Goal: Task Accomplishment & Management: Manage account settings

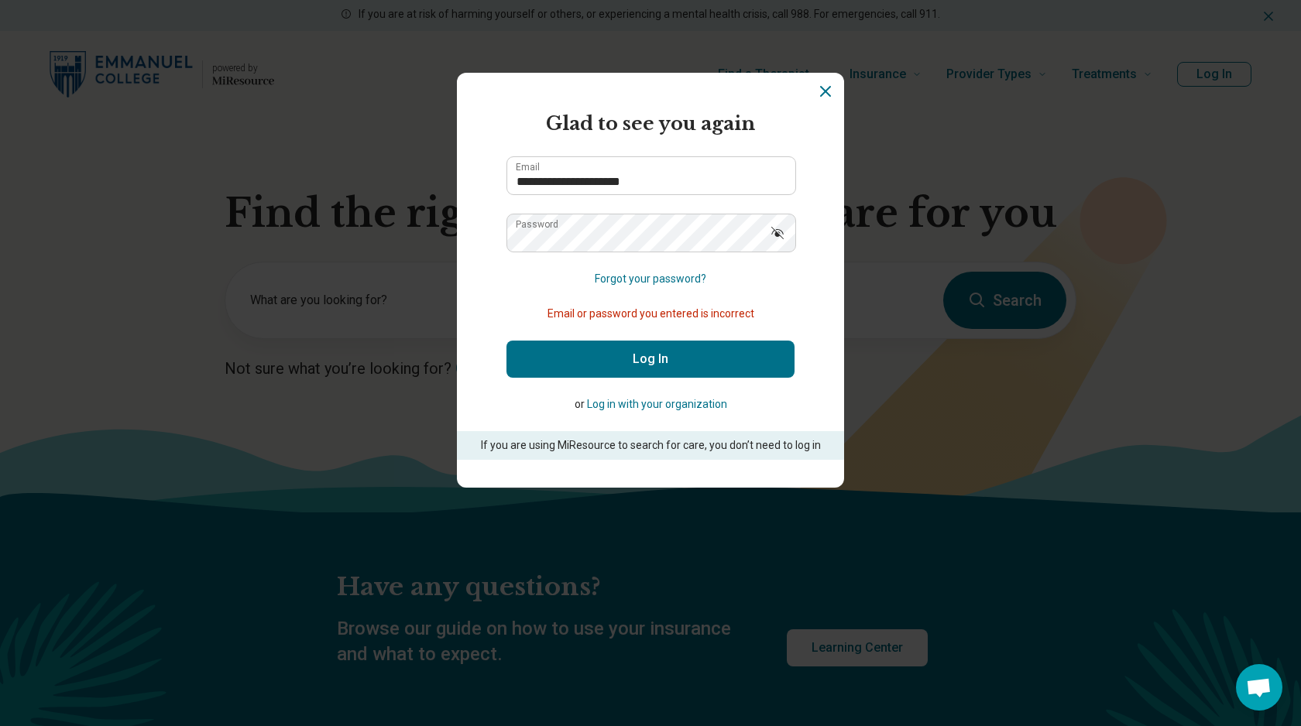
click at [506, 341] on button "Log In" at bounding box center [650, 359] width 288 height 37
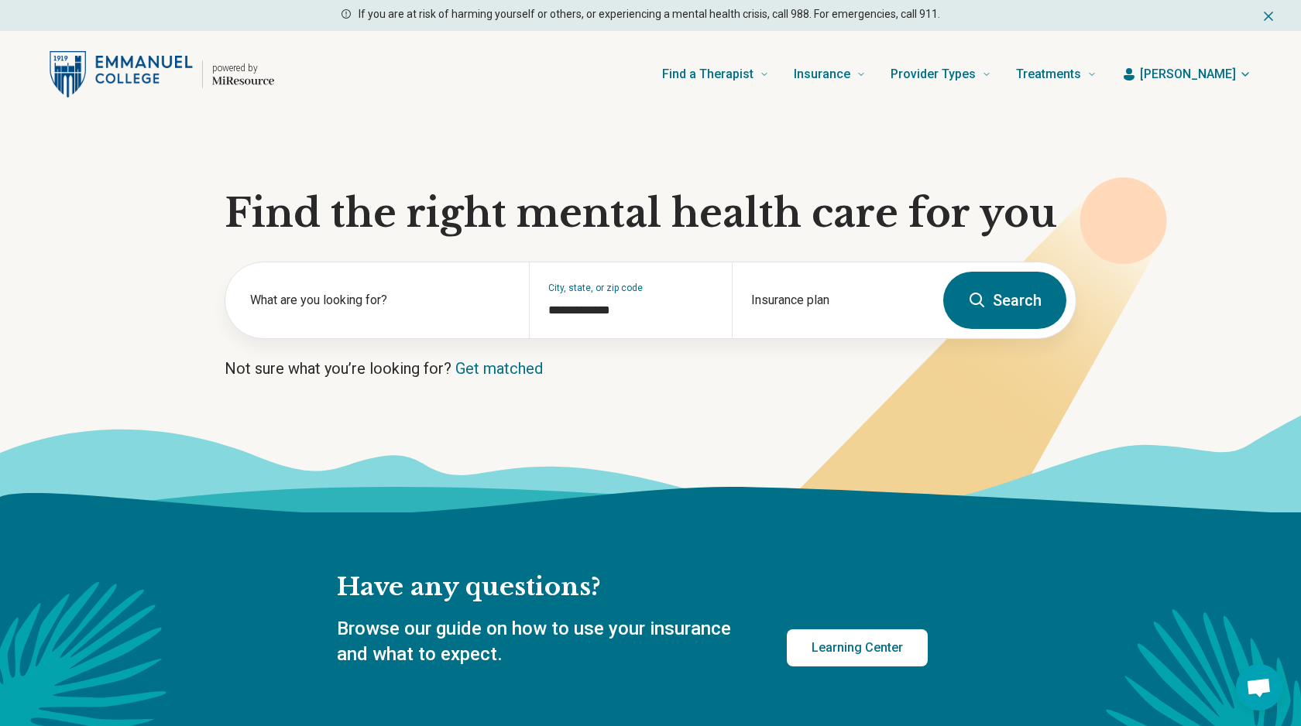
click at [1215, 72] on span "[PERSON_NAME]" at bounding box center [1188, 74] width 96 height 19
click at [1209, 111] on link "My dashboard" at bounding box center [1200, 120] width 106 height 40
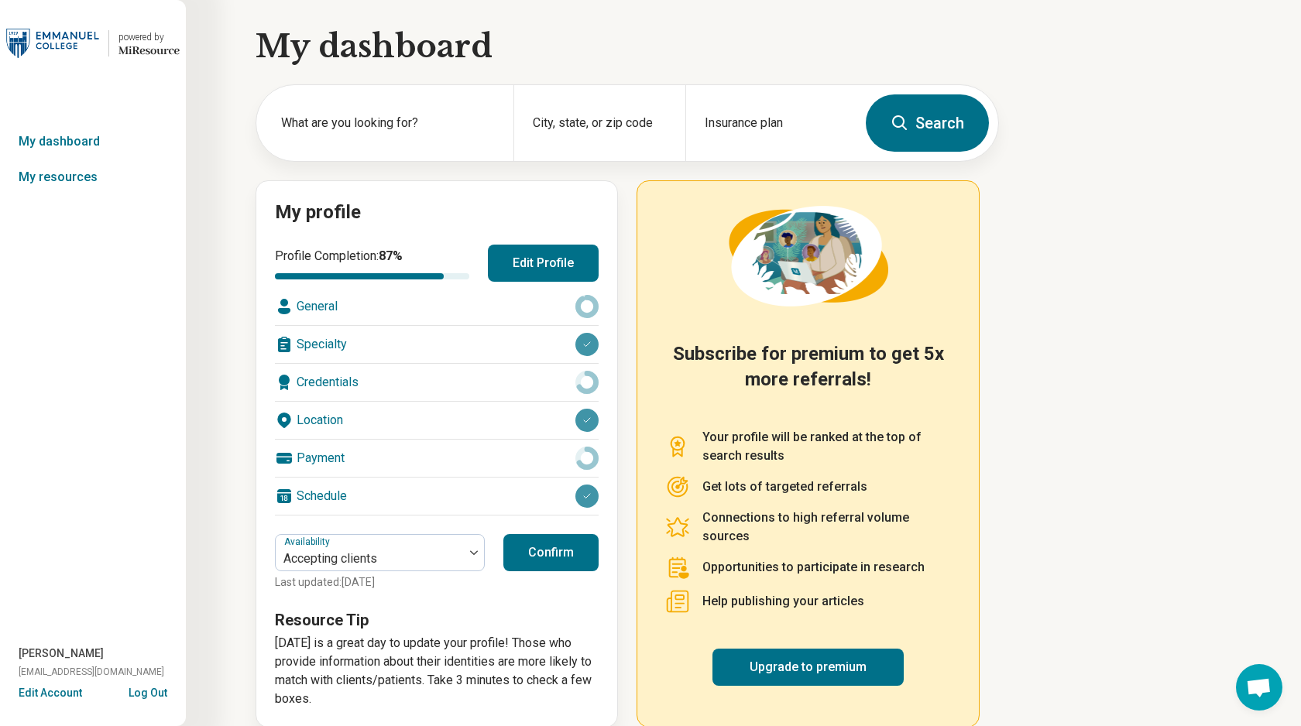
click at [338, 307] on div "General" at bounding box center [437, 306] width 324 height 37
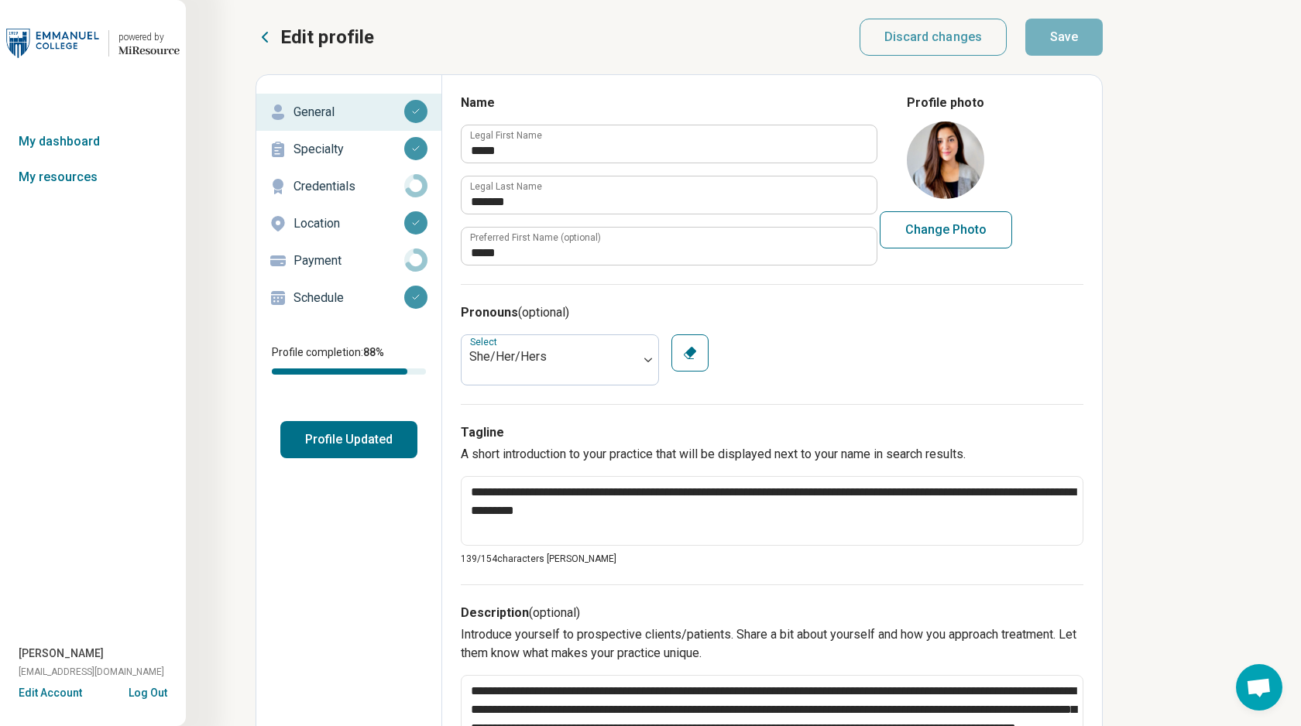
click at [341, 151] on p "Specialty" at bounding box center [348, 149] width 111 height 19
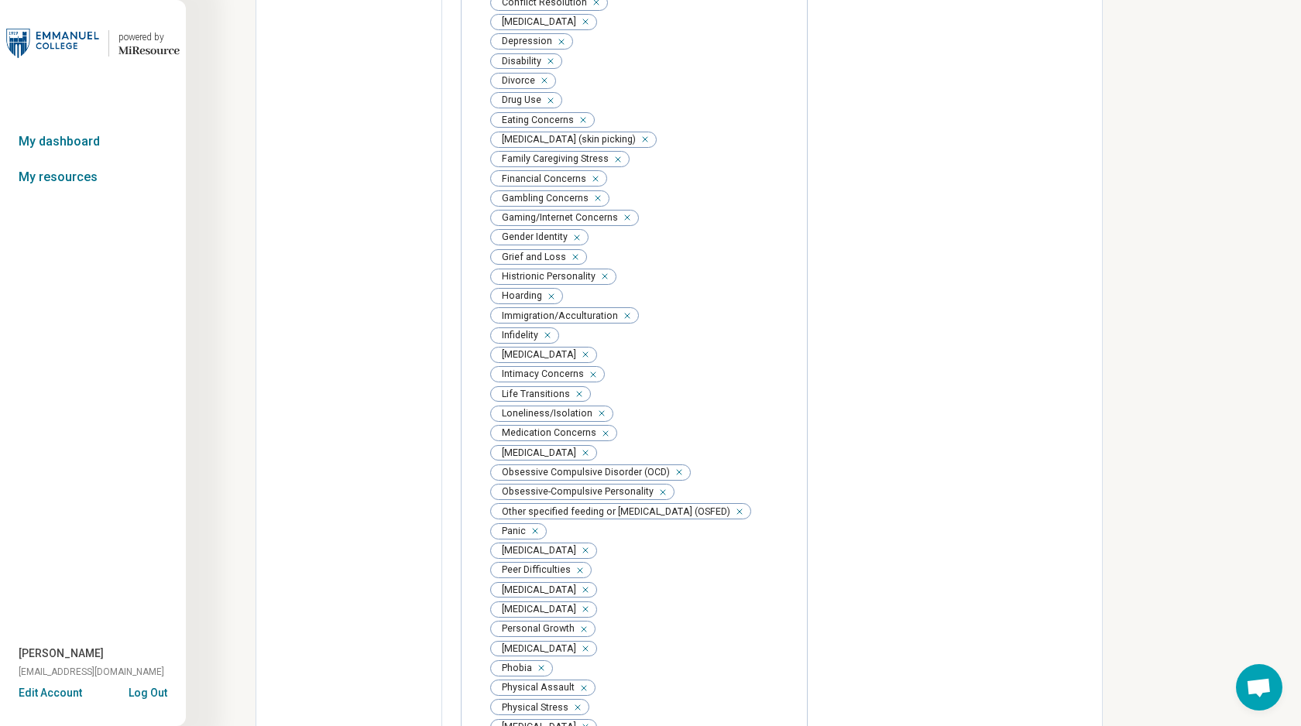
scroll to position [589, 0]
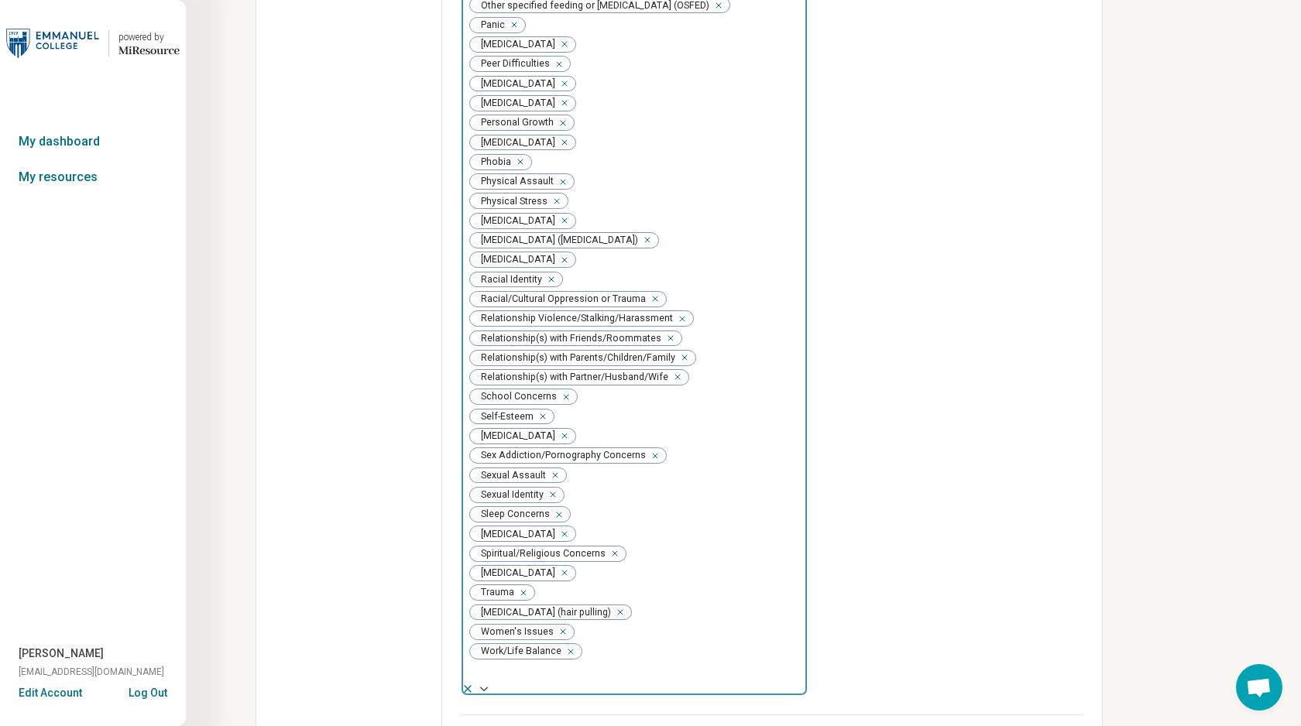
scroll to position [1185, 0]
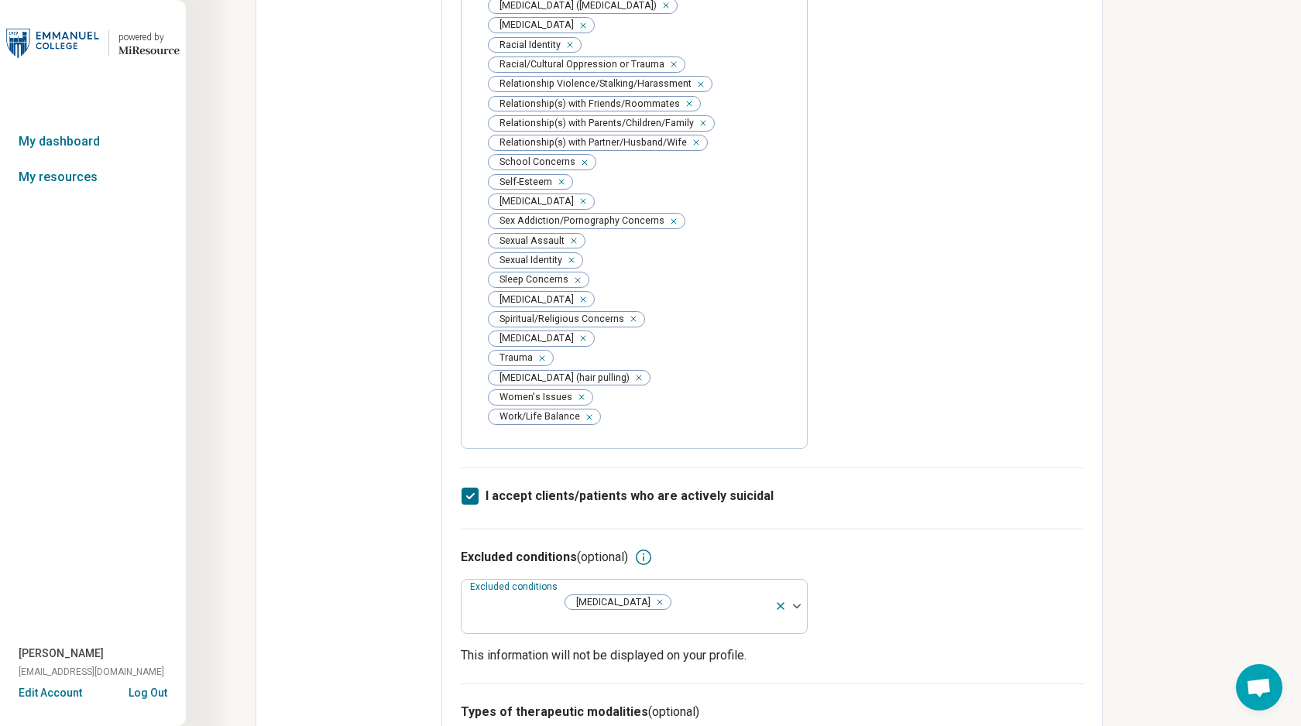
scroll to position [1336, 0]
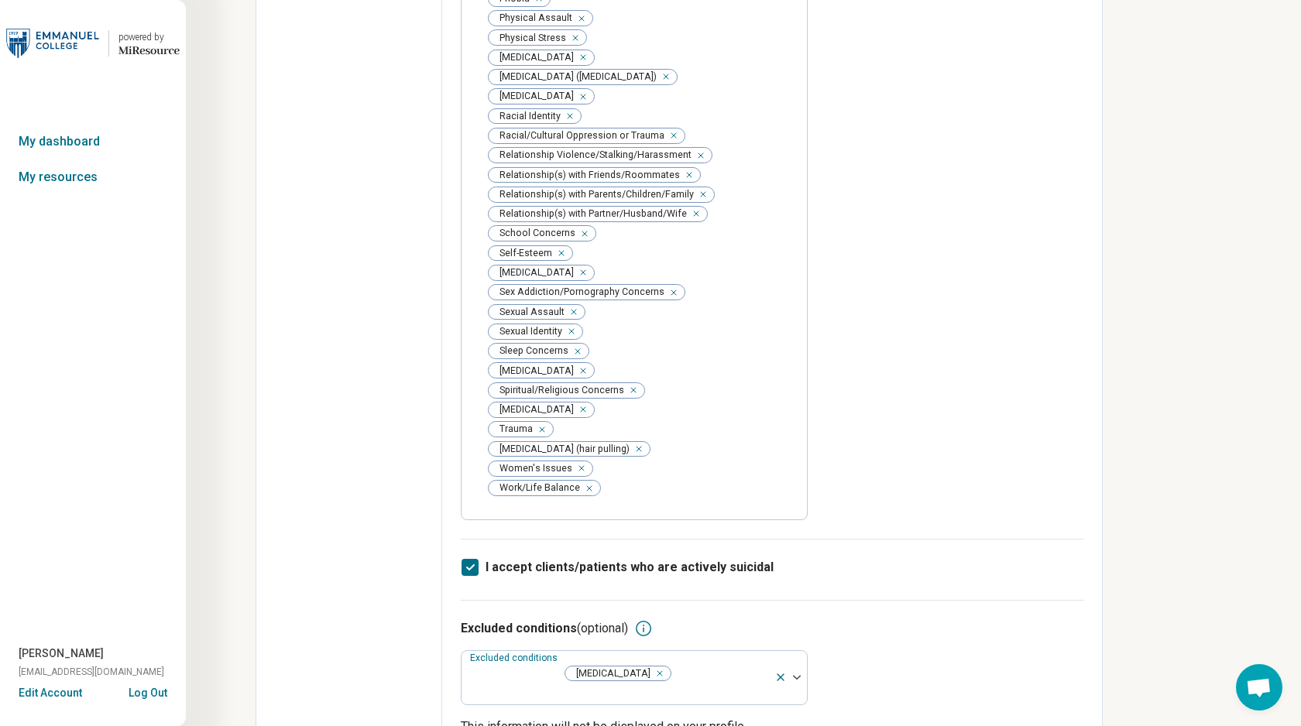
scroll to position [1269, 0]
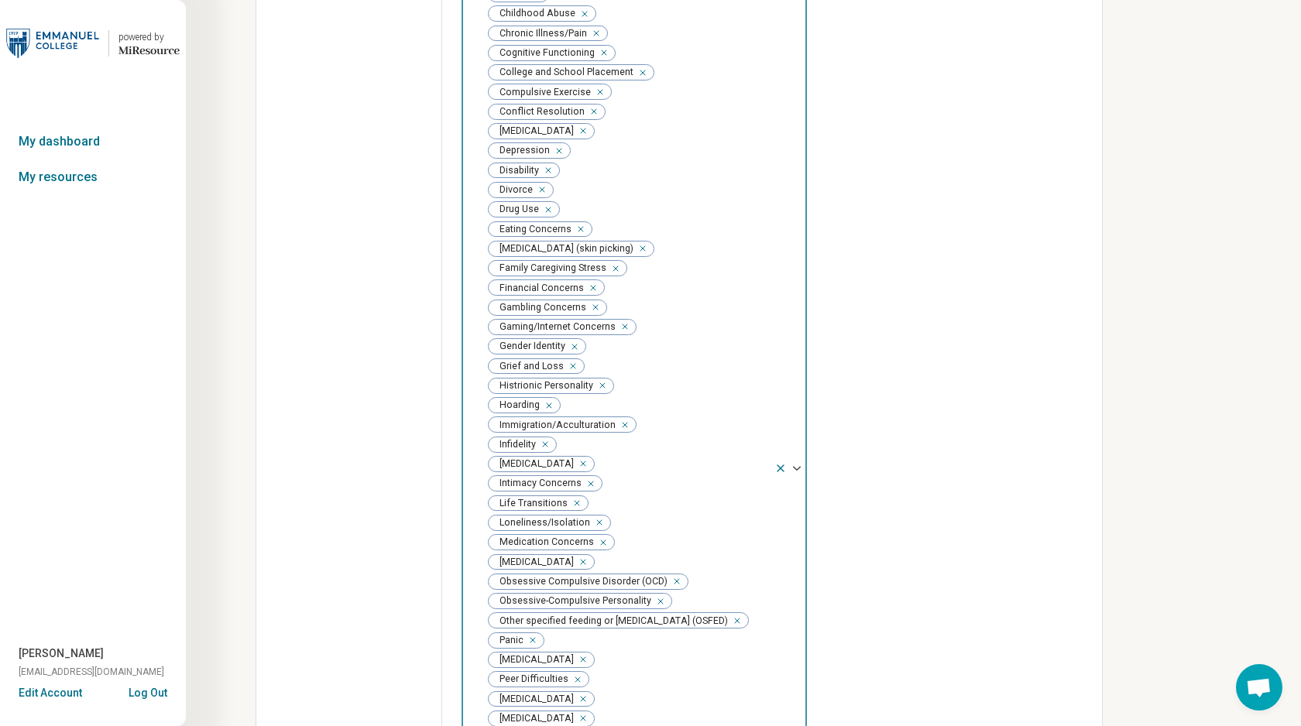
scroll to position [492, 0]
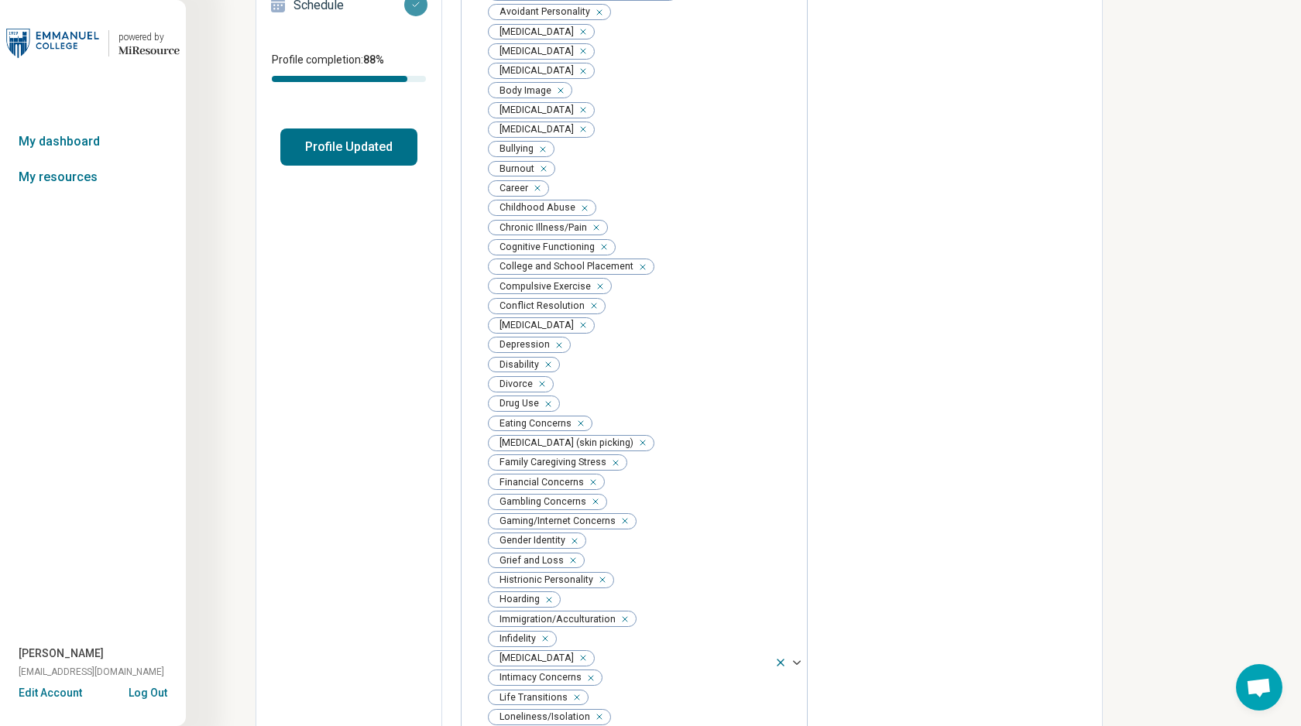
scroll to position [0, 0]
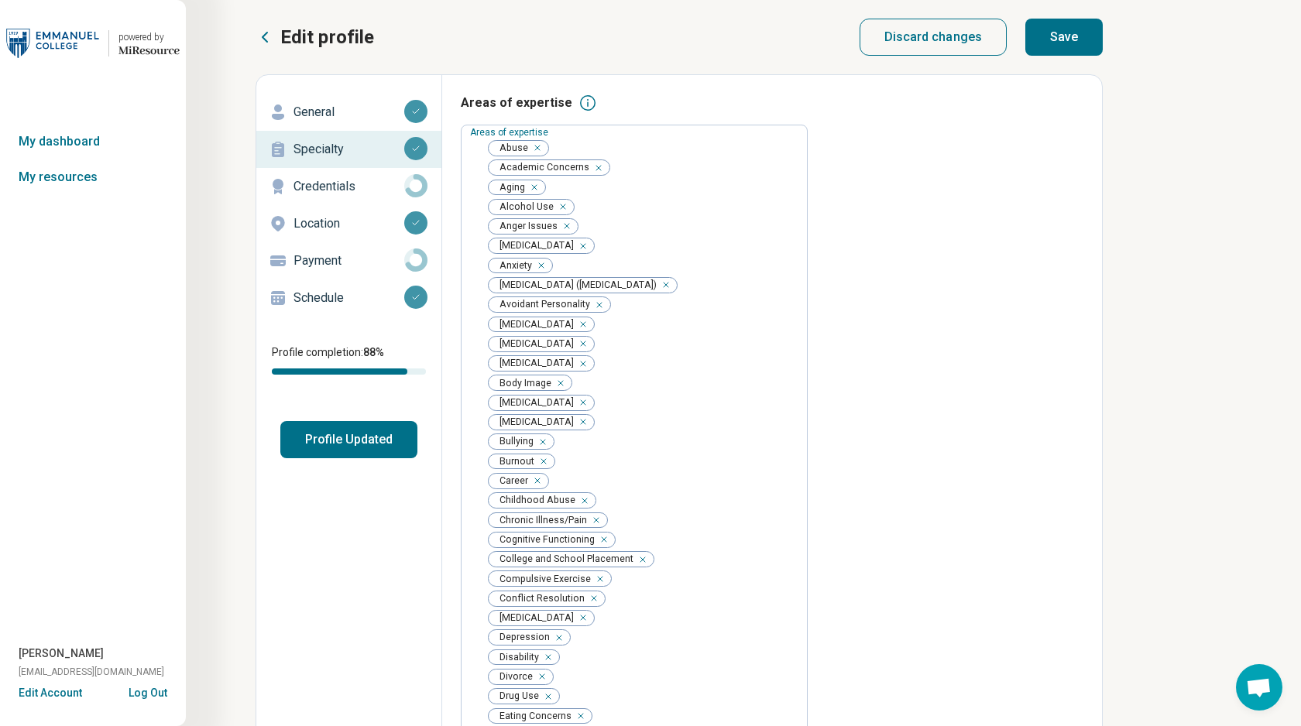
click at [1063, 32] on button "Save" at bounding box center [1063, 37] width 77 height 37
click at [354, 188] on p "Credentials" at bounding box center [348, 186] width 111 height 19
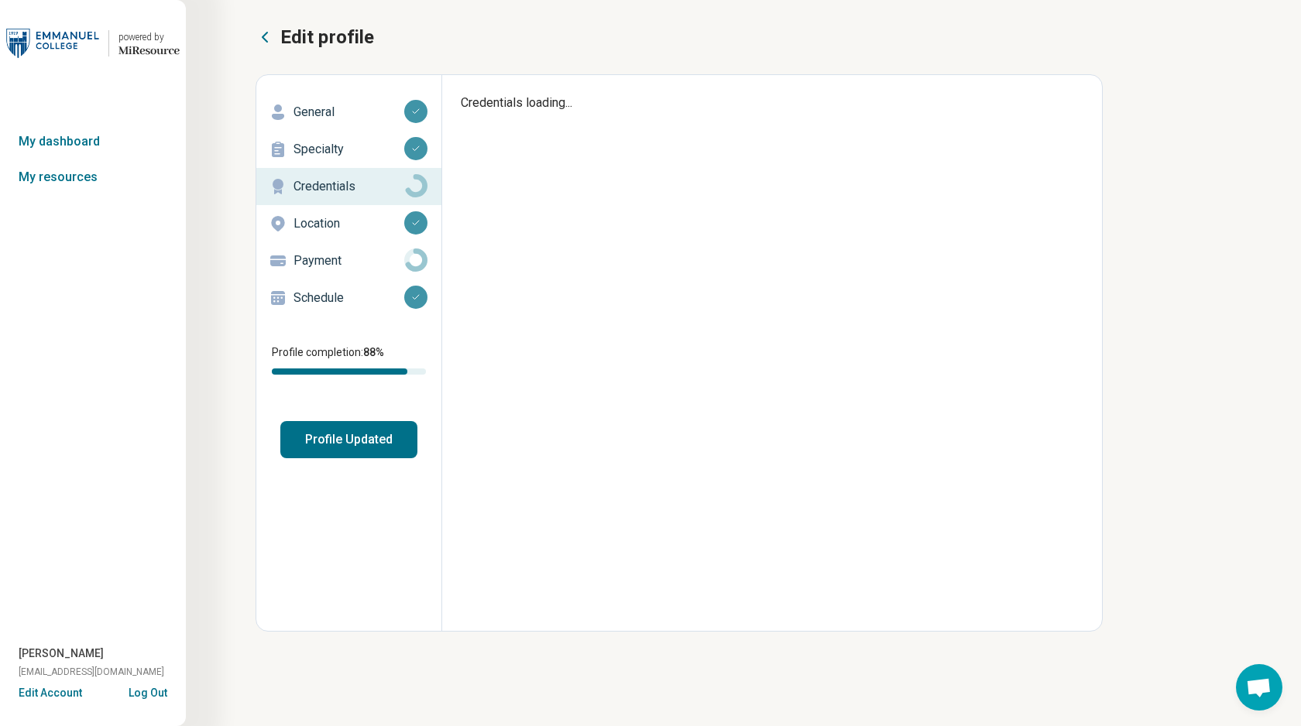
type textarea "*"
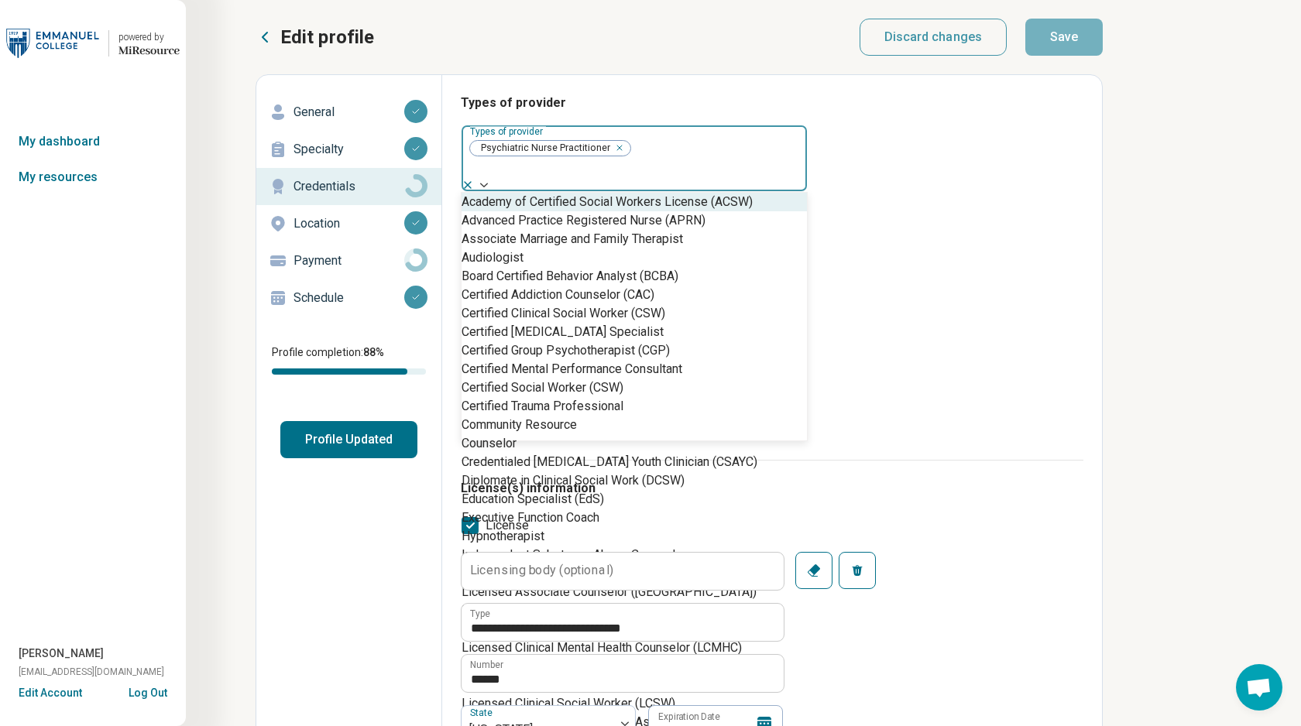
click at [488, 183] on img at bounding box center [484, 185] width 8 height 5
click at [852, 145] on div "Types of provider Academy of Certified Social Workers License (ACSW), 1 of 68. …" at bounding box center [772, 277] width 622 height 366
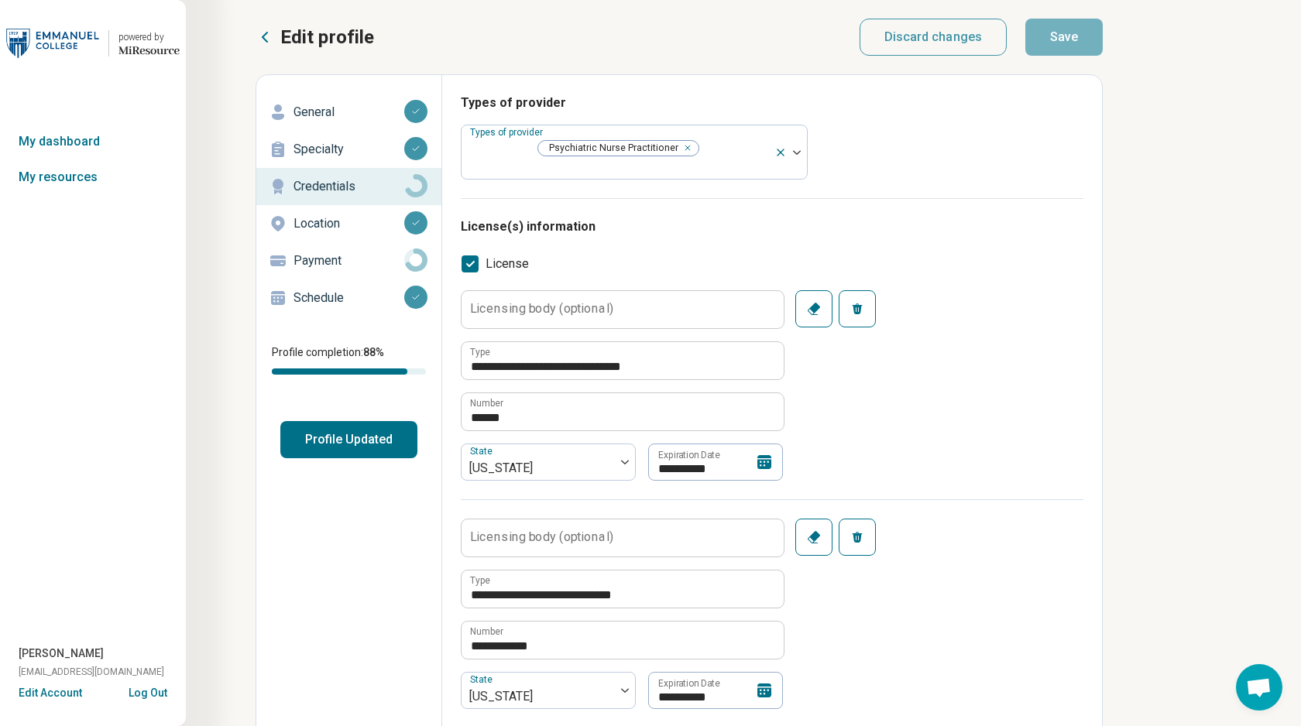
click at [357, 266] on p "Payment" at bounding box center [348, 261] width 111 height 19
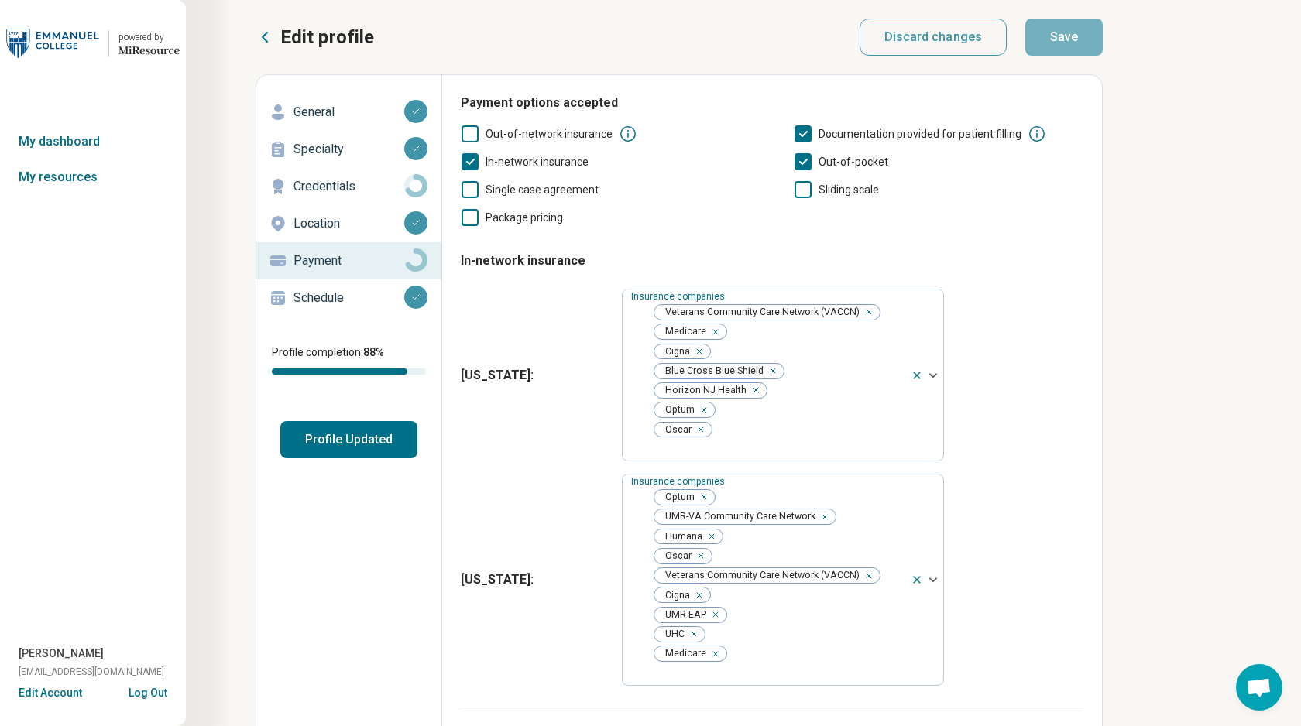
click at [355, 303] on p "Schedule" at bounding box center [348, 298] width 111 height 19
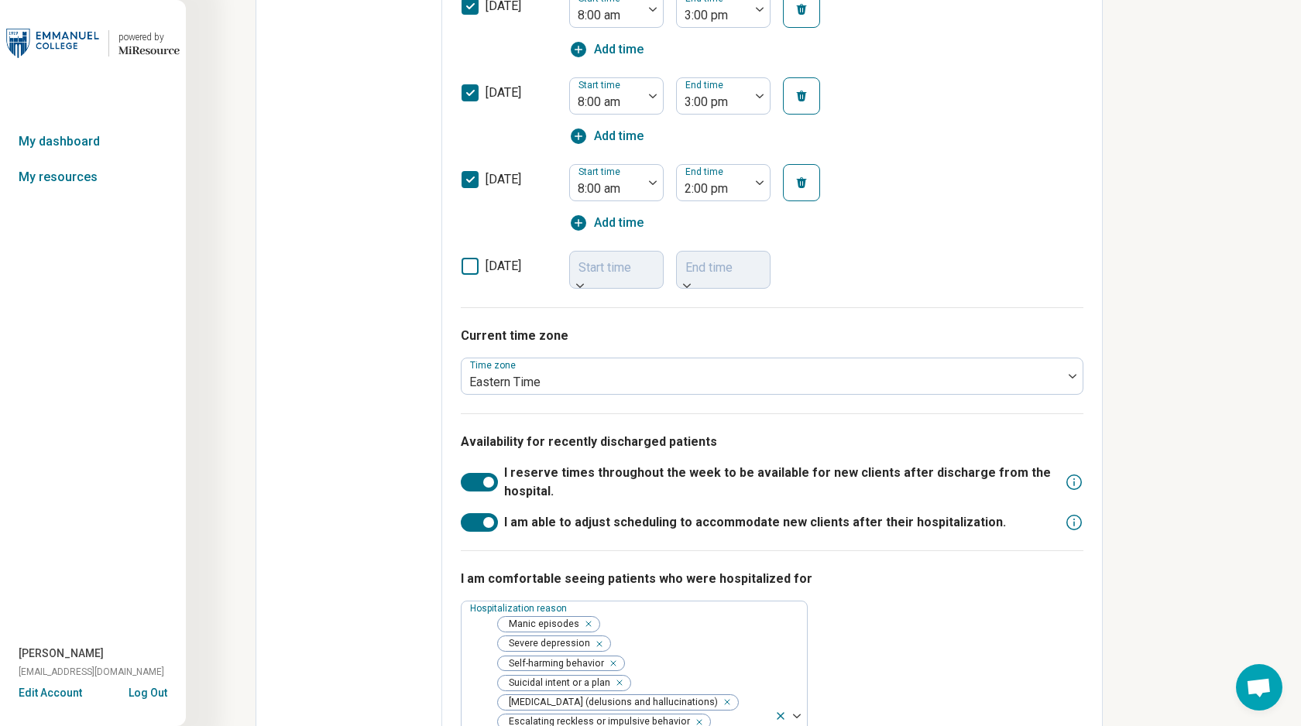
scroll to position [846, 0]
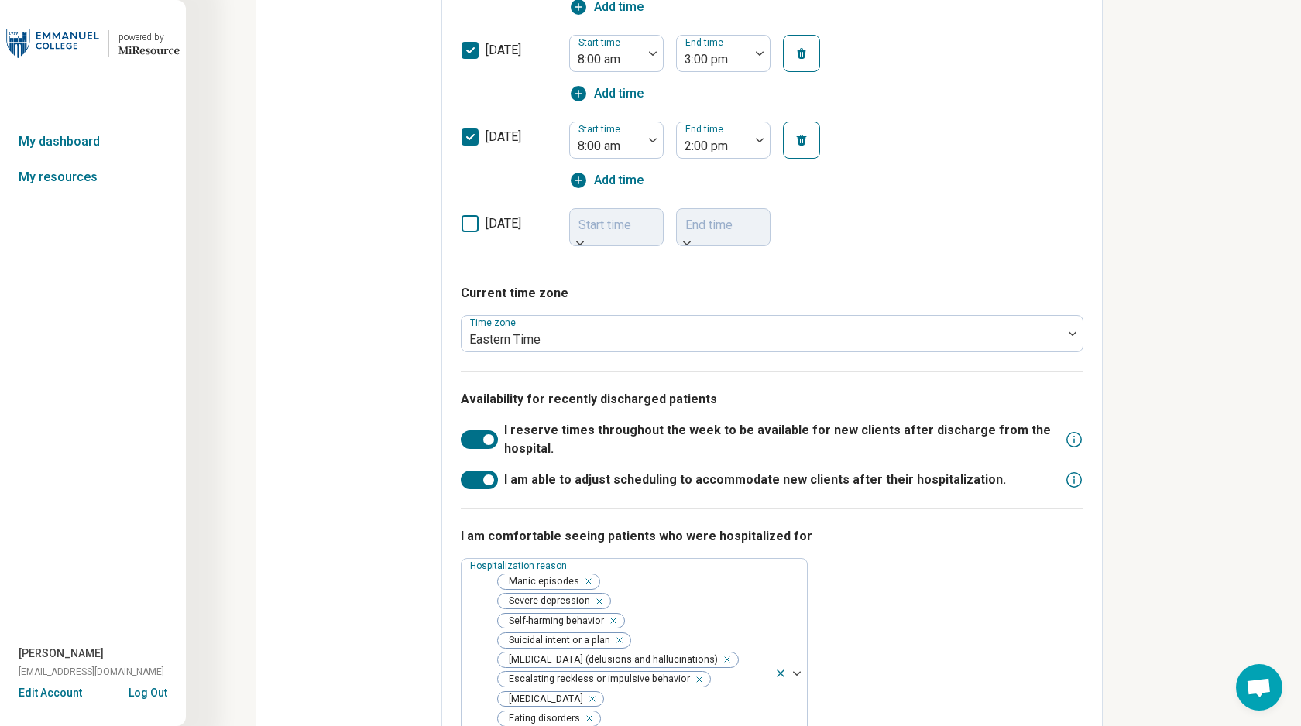
click at [859, 605] on div "I am comfortable seeing patients who were hospitalized for Hospitalization reas…" at bounding box center [772, 658] width 622 height 300
click at [328, 479] on div "Edit profile General Specialty Credentials Location Payment Schedule Profile co…" at bounding box center [349, 28] width 186 height 1598
